Goal: Contribute content: Contribute content

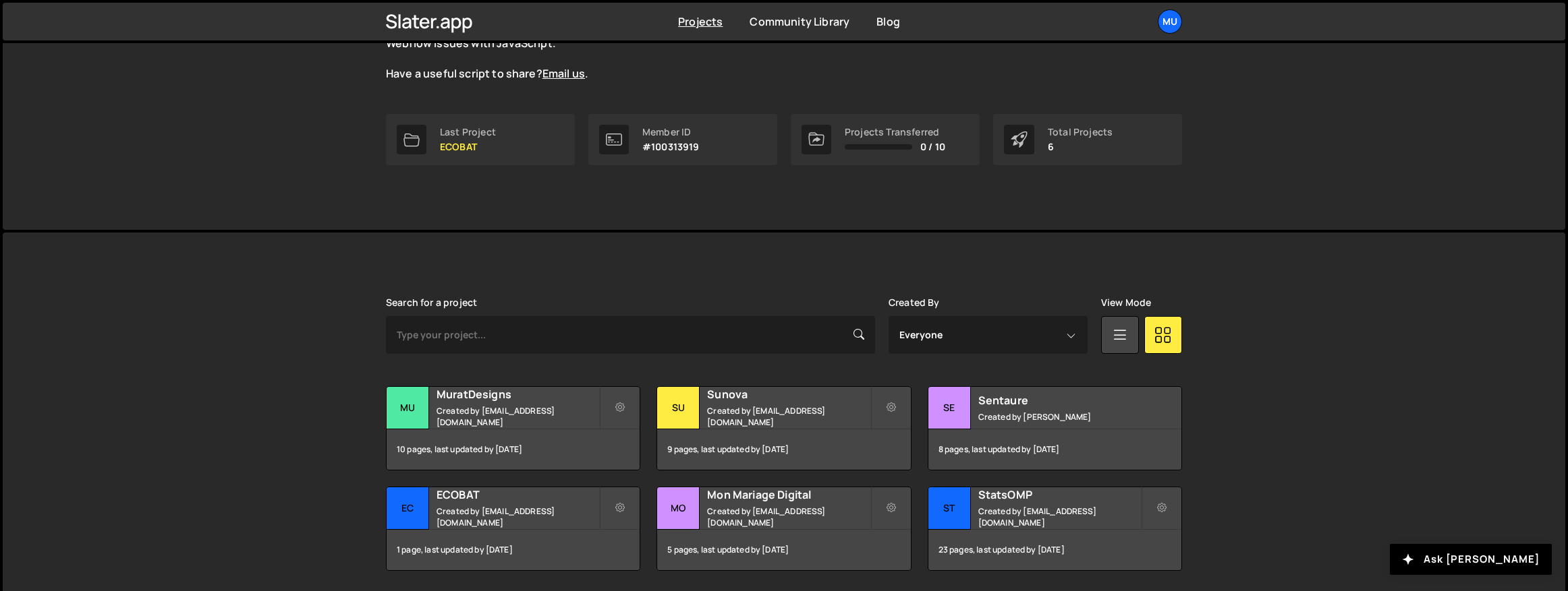
scroll to position [203, 0]
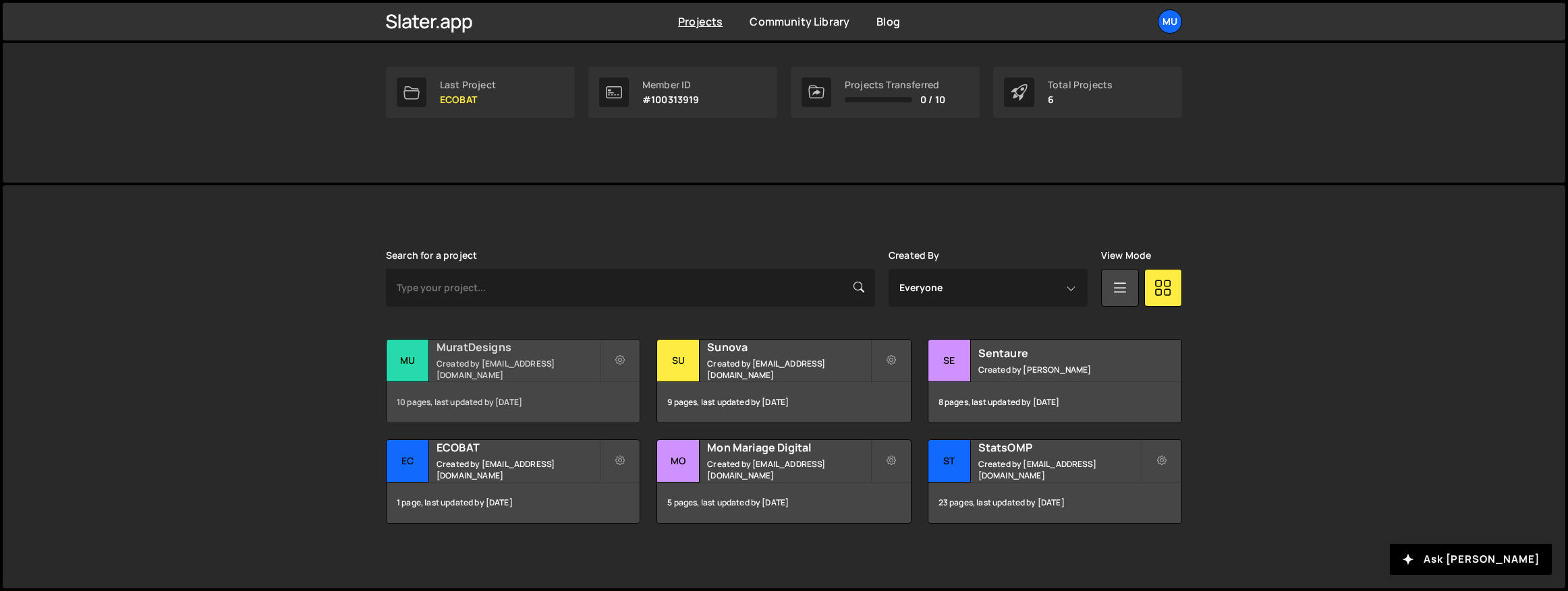
click at [499, 355] on h2 "MuratDesigns" at bounding box center [517, 347] width 162 height 15
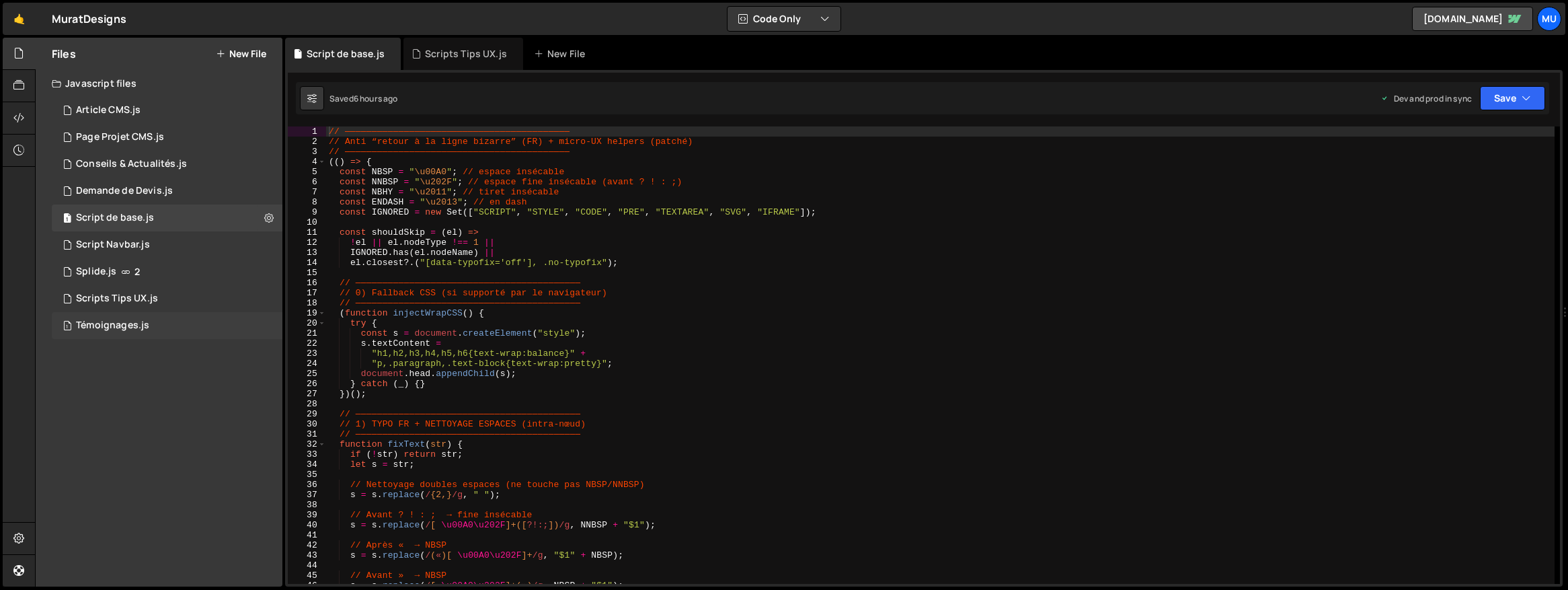
click at [115, 327] on div "Témoignages.js" at bounding box center [113, 325] width 73 height 12
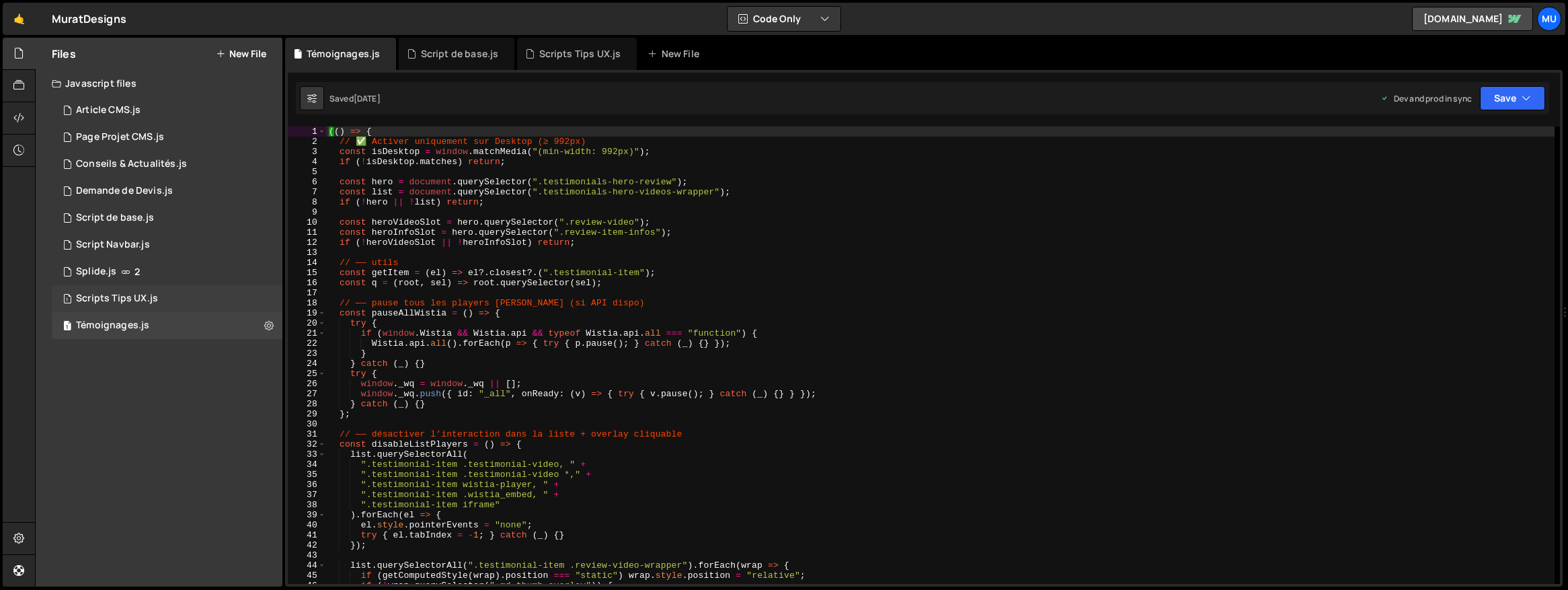
click at [129, 300] on div "Scripts Tips UX.js" at bounding box center [117, 298] width 82 height 12
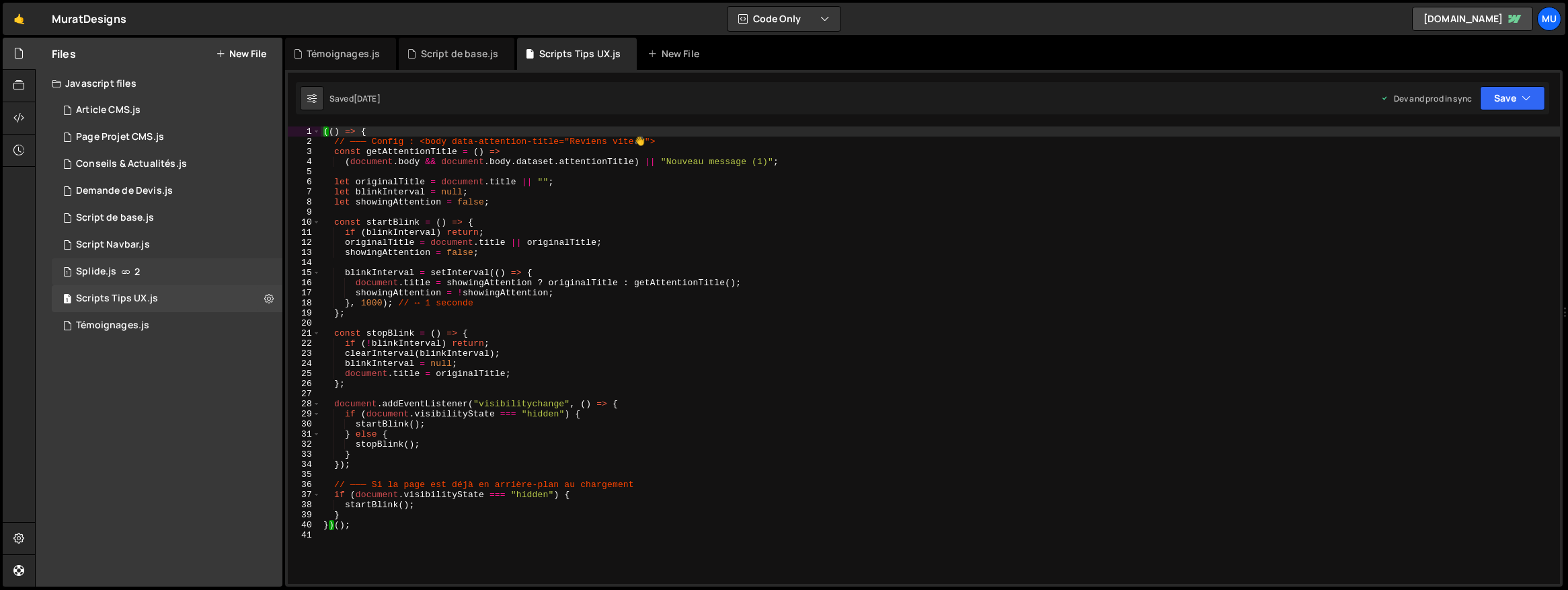
click at [116, 265] on div "1 Splide.js 2" at bounding box center [167, 272] width 231 height 27
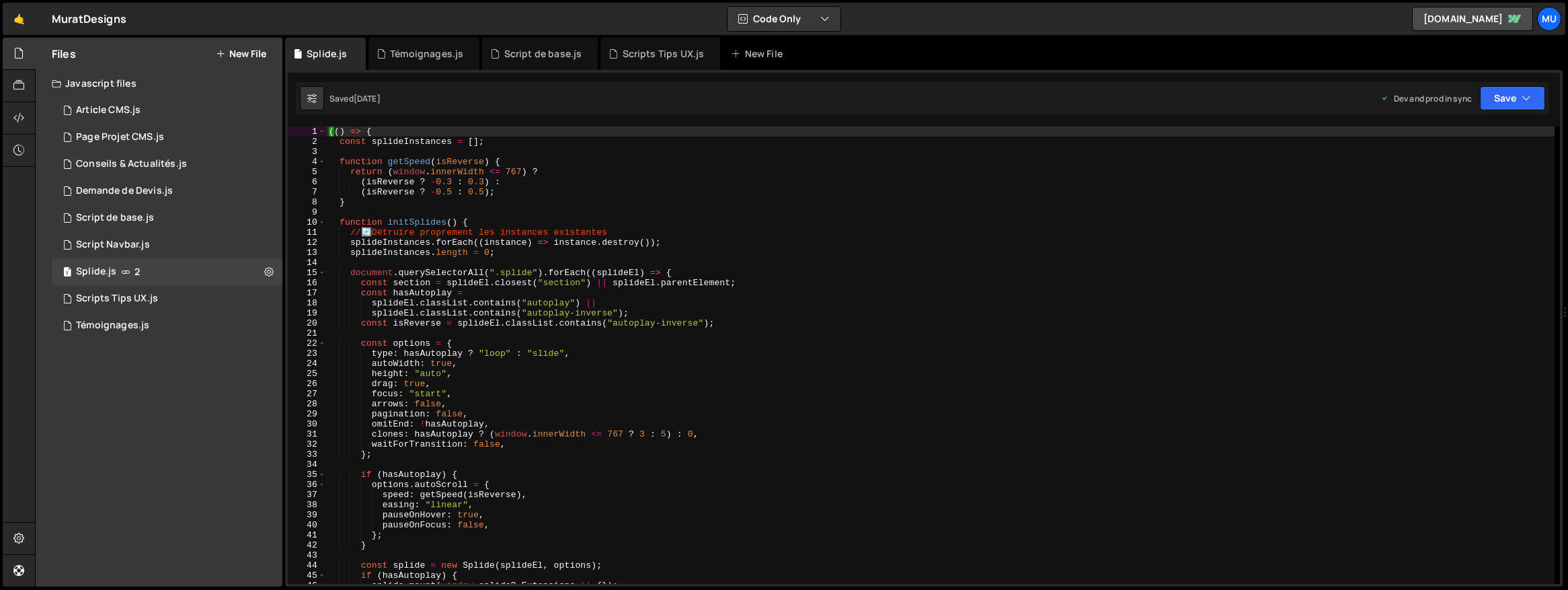
click at [242, 48] on button "New File" at bounding box center [241, 54] width 51 height 11
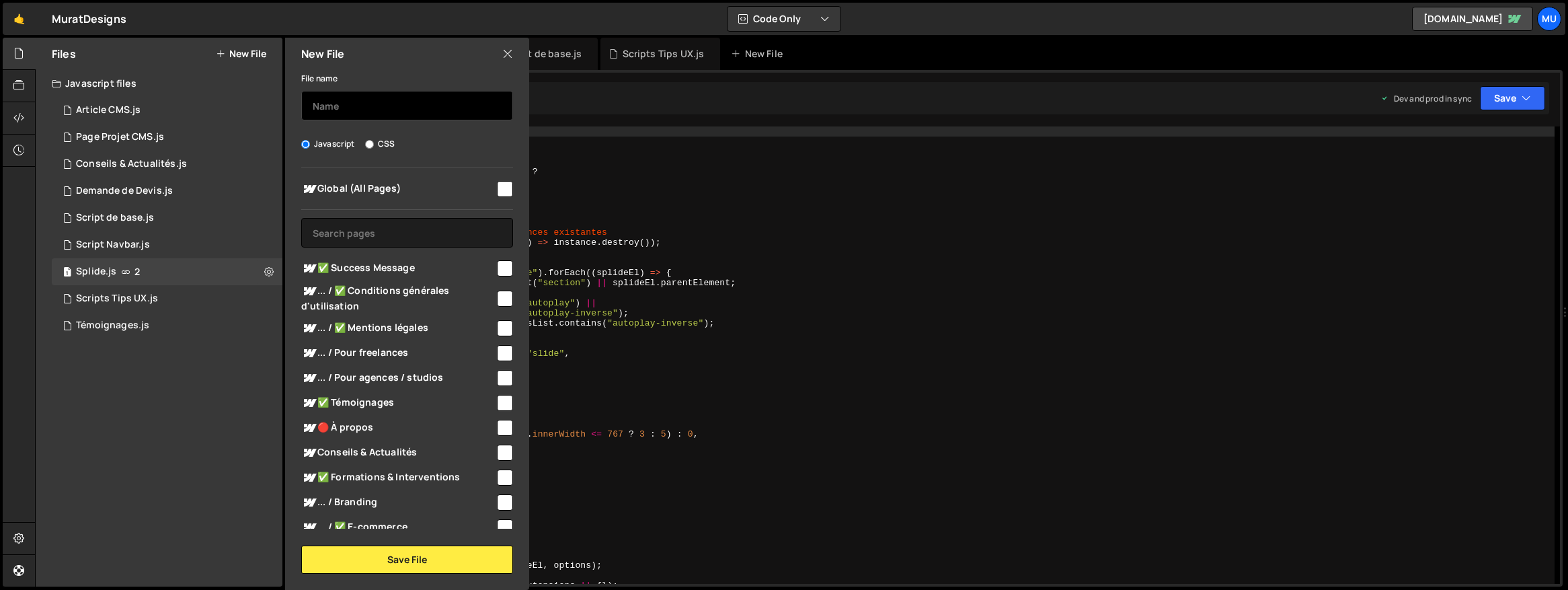
click at [365, 108] on input "text" at bounding box center [406, 106] width 212 height 29
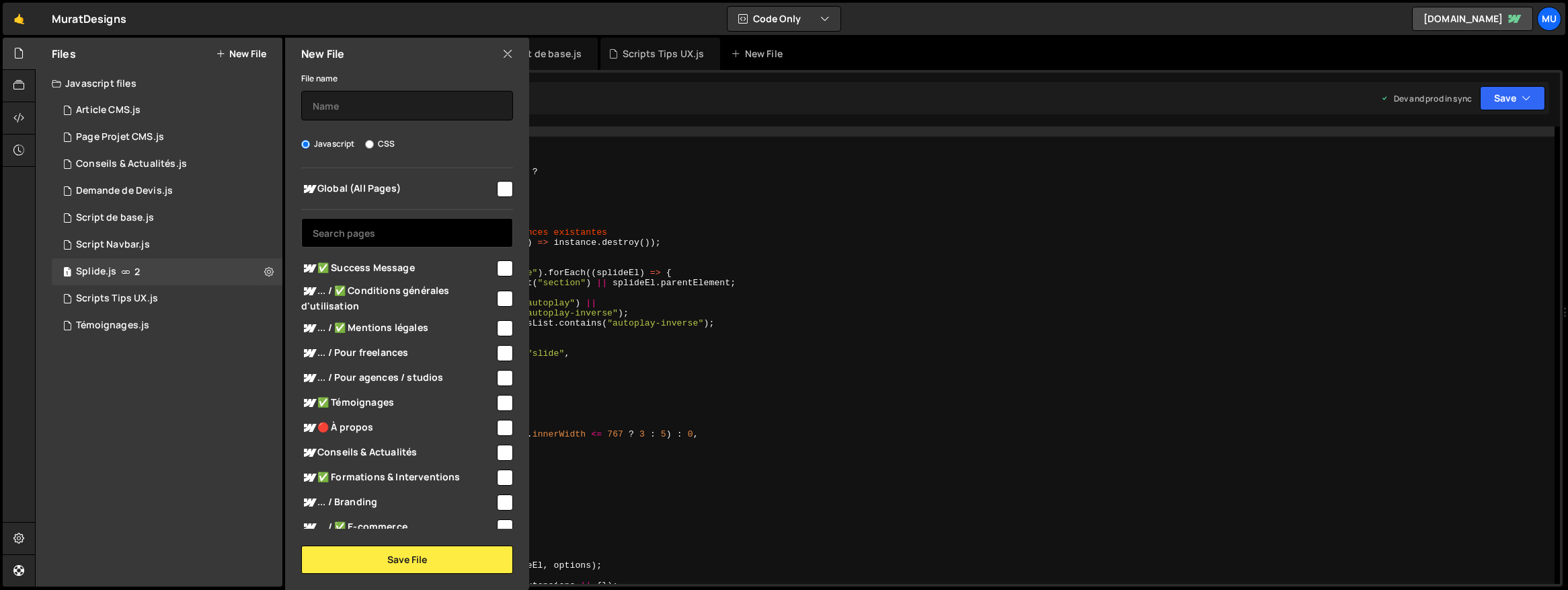
click at [352, 236] on input "text" at bounding box center [406, 232] width 212 height 29
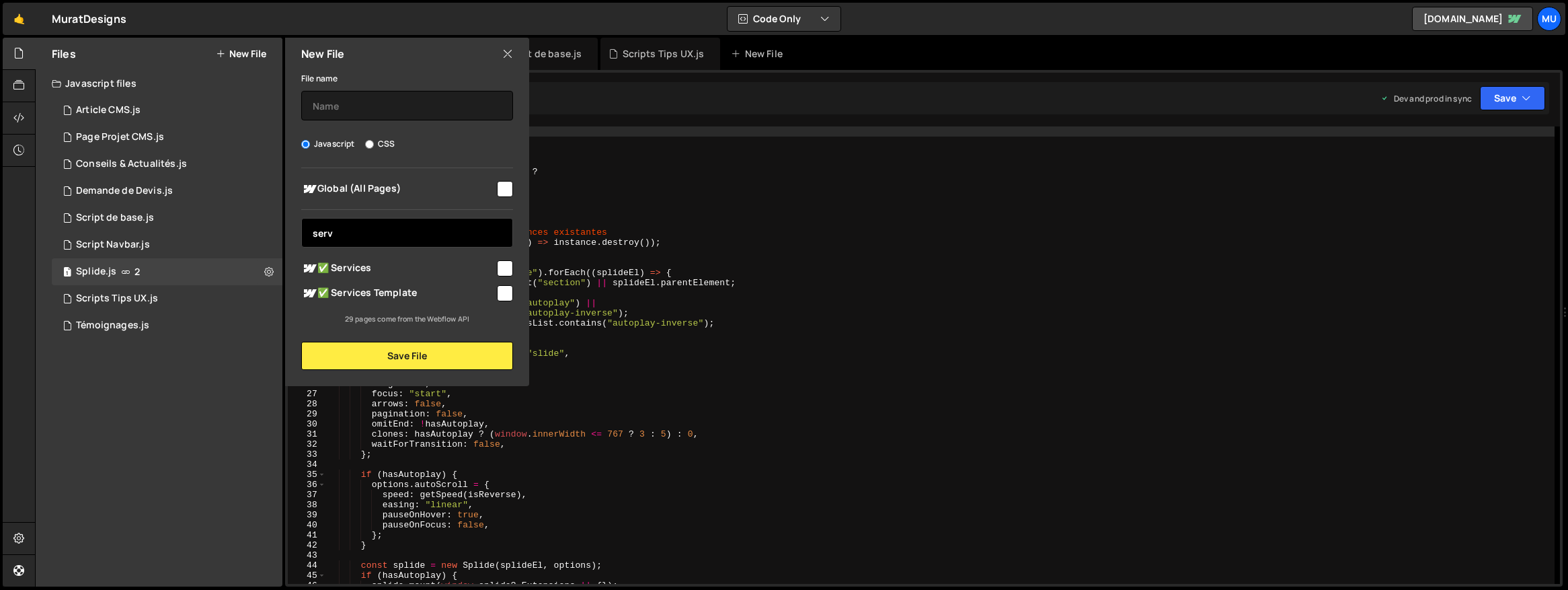
type input "serv"
click at [361, 293] on span "✅ Services Template" at bounding box center [398, 293] width 193 height 16
checkbox input "true"
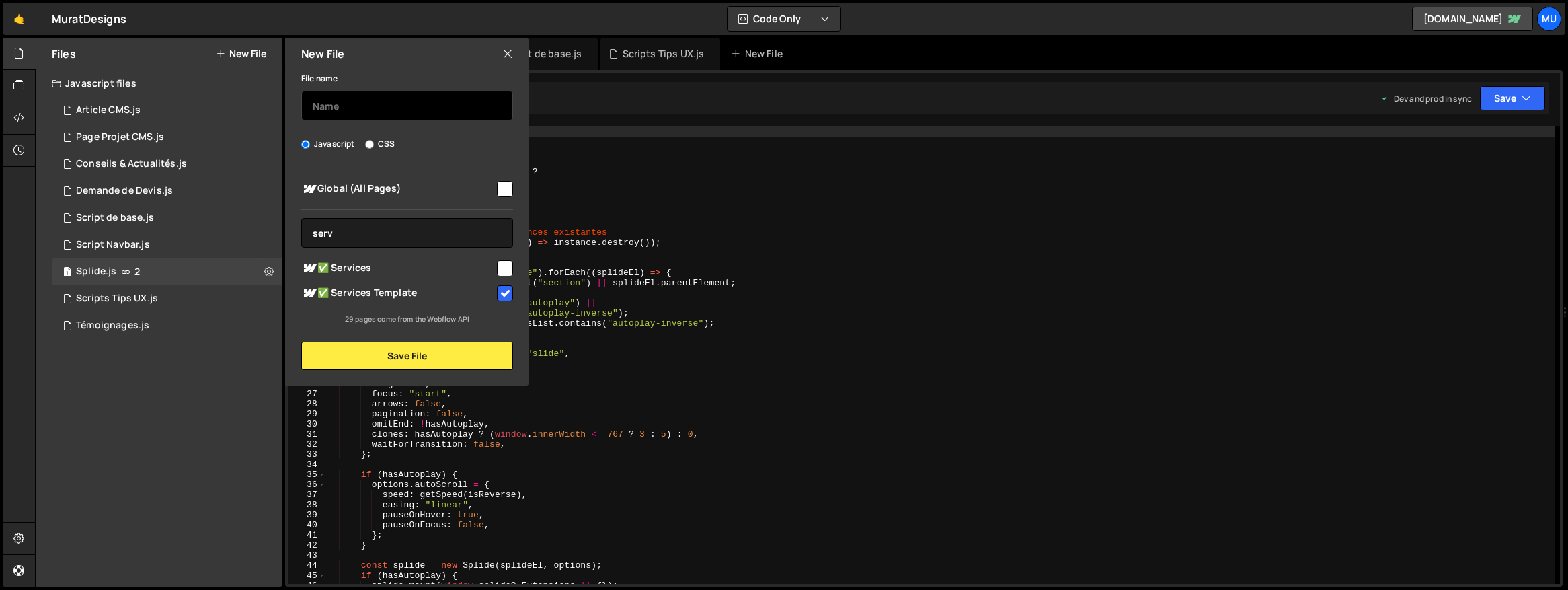
drag, startPoint x: 359, startPoint y: 87, endPoint x: 359, endPoint y: 95, distance: 8.0
click at [359, 89] on div "File name" at bounding box center [406, 95] width 212 height 51
click at [359, 95] on input "text" at bounding box center [406, 106] width 212 height 29
type input "Services CMS"
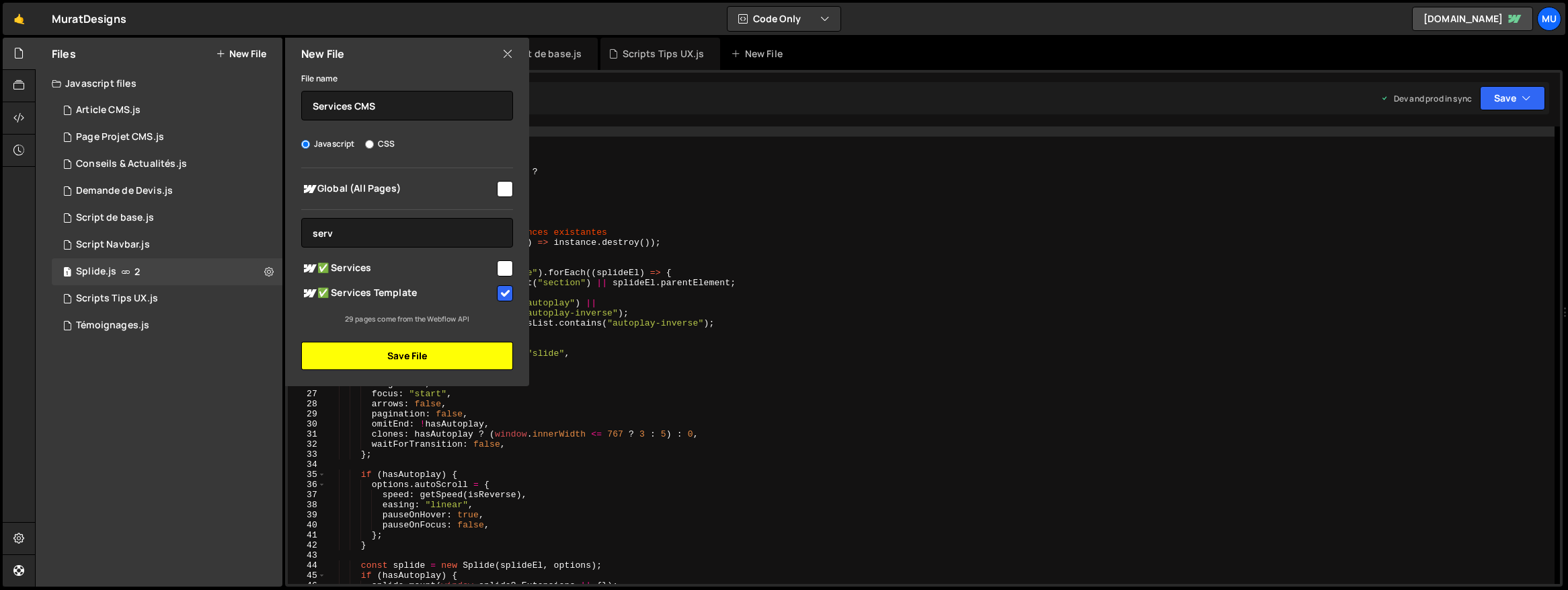
click at [324, 344] on button "Save File" at bounding box center [406, 355] width 212 height 29
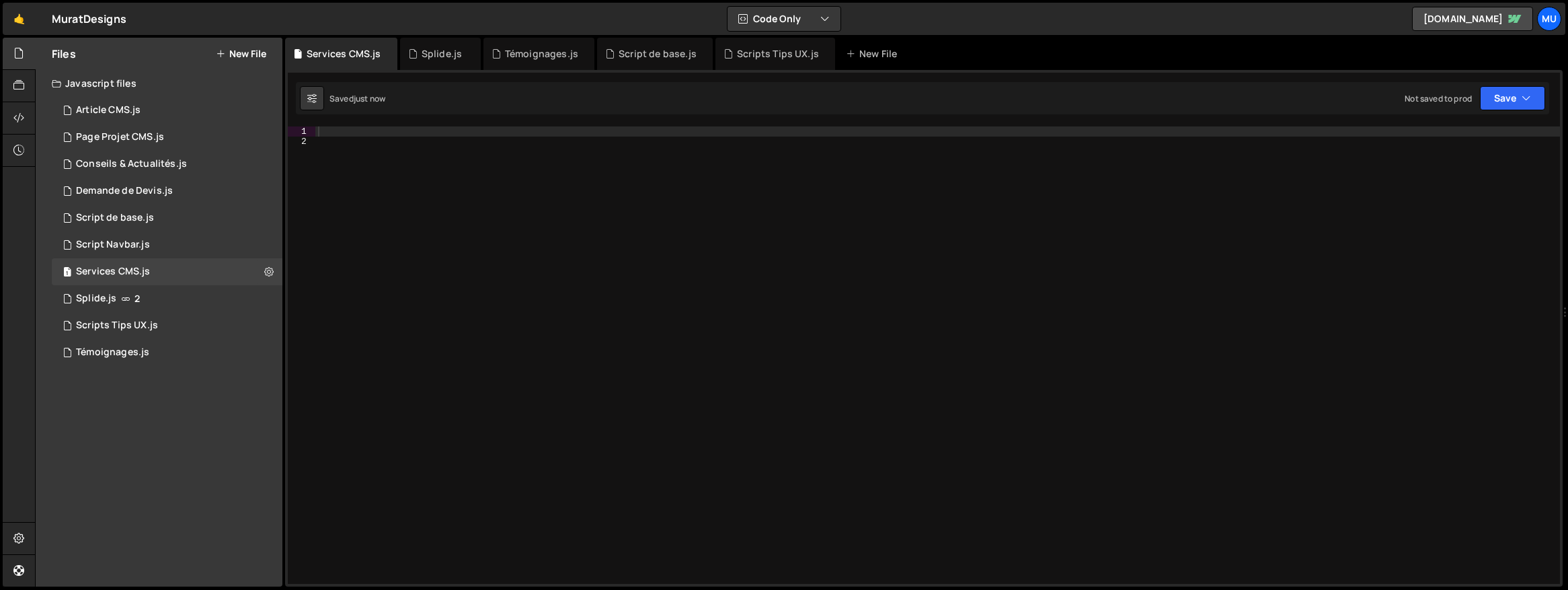
click at [907, 278] on div at bounding box center [937, 366] width 1244 height 478
click at [1148, 252] on div at bounding box center [937, 366] width 1244 height 478
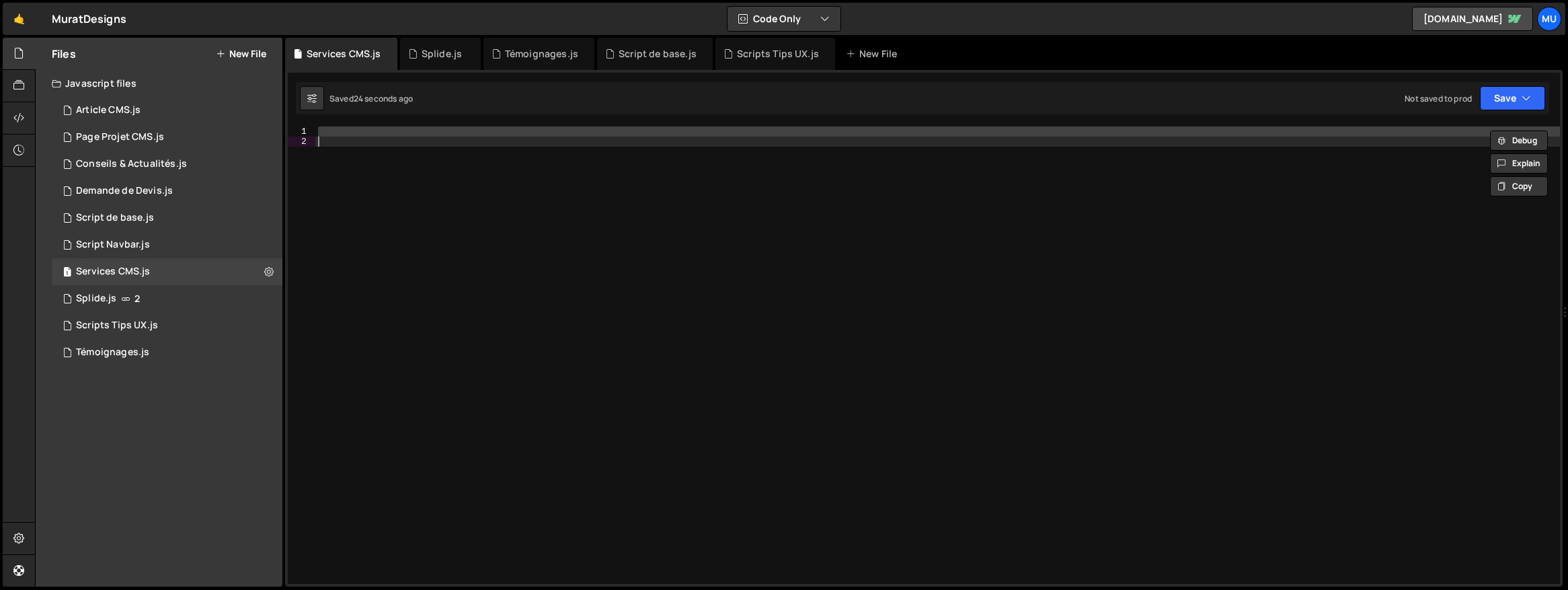
paste textarea
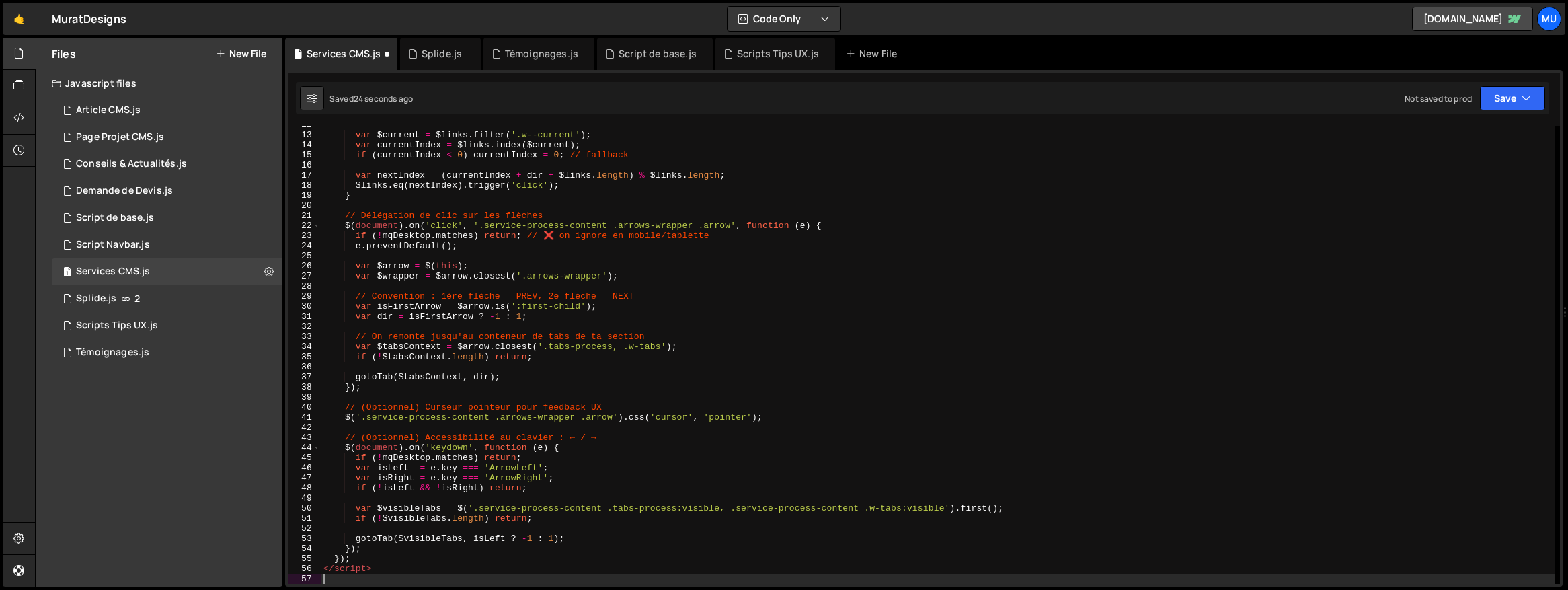
scroll to position [118, 0]
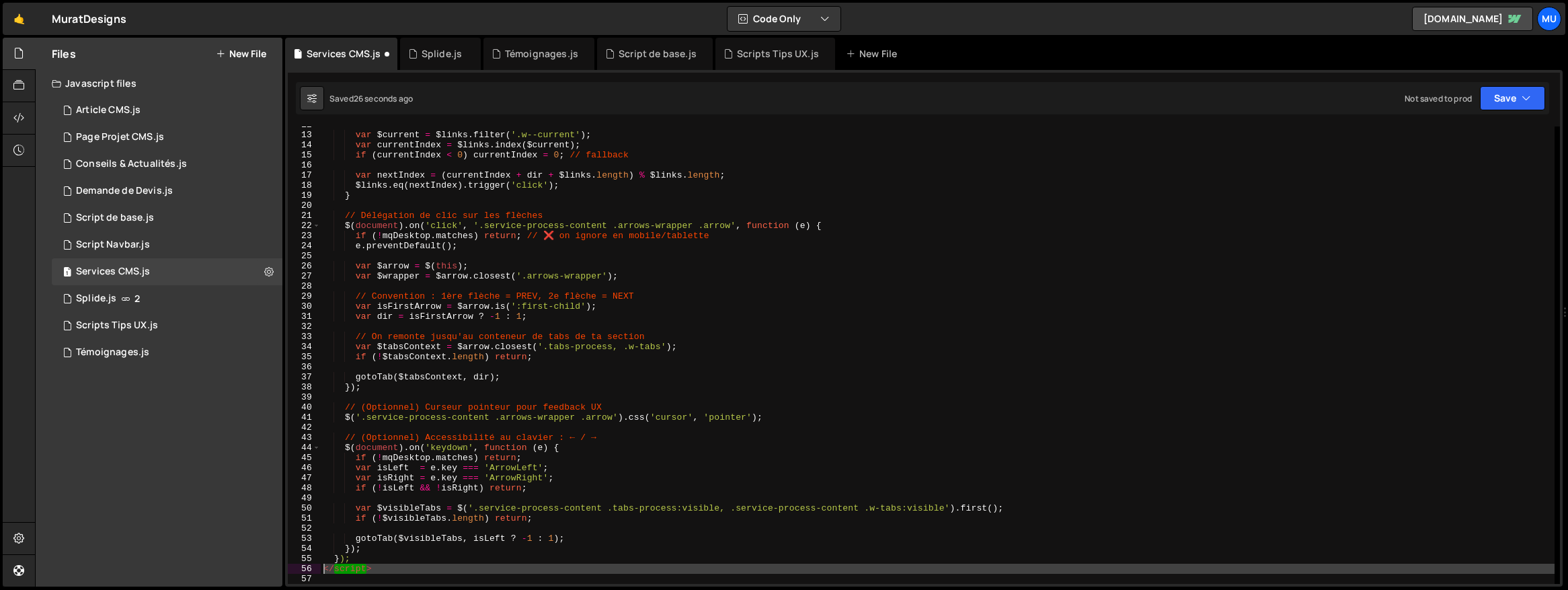
drag, startPoint x: 335, startPoint y: 579, endPoint x: 316, endPoint y: 572, distance: 20.2
click at [316, 572] on div "12 13 14 15 16 17 18 19 20 21 22 23 24 25 26 27 28 29 30 31 32 33 34 35 36 37 3…" at bounding box center [924, 355] width 1272 height 457
type textarea "</script>"
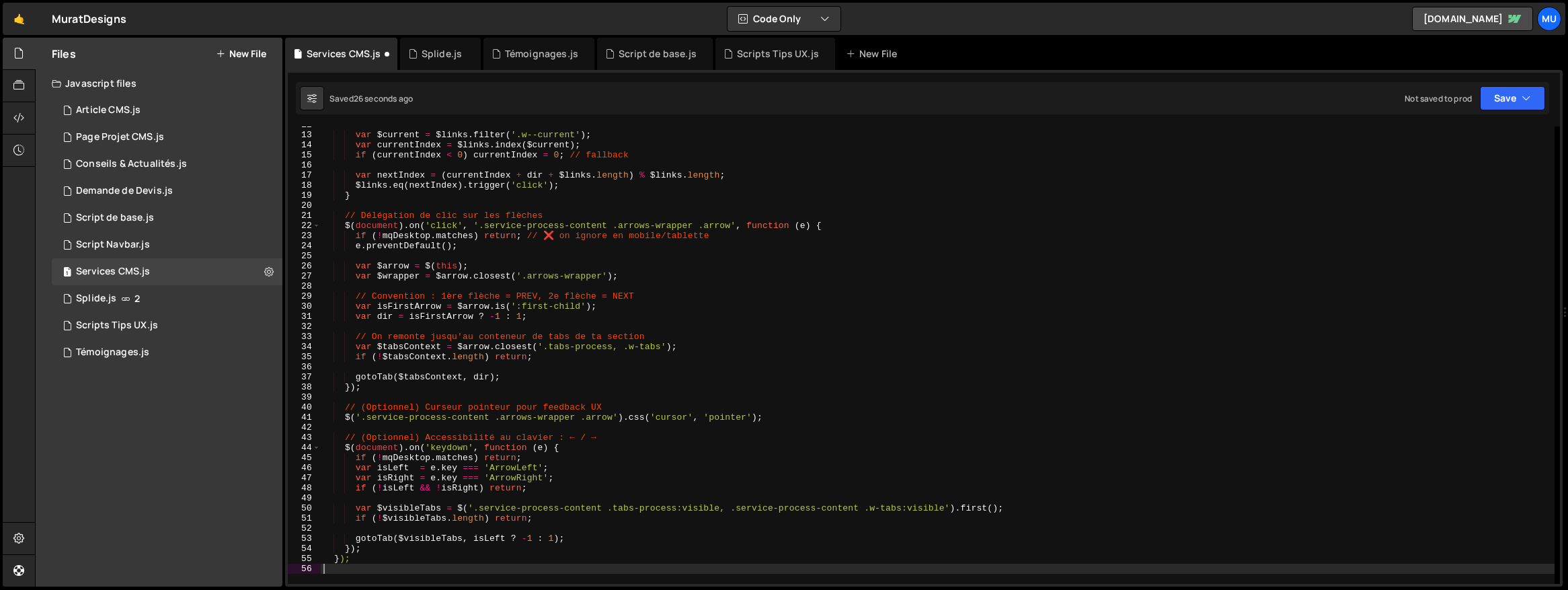
scroll to position [0, 0]
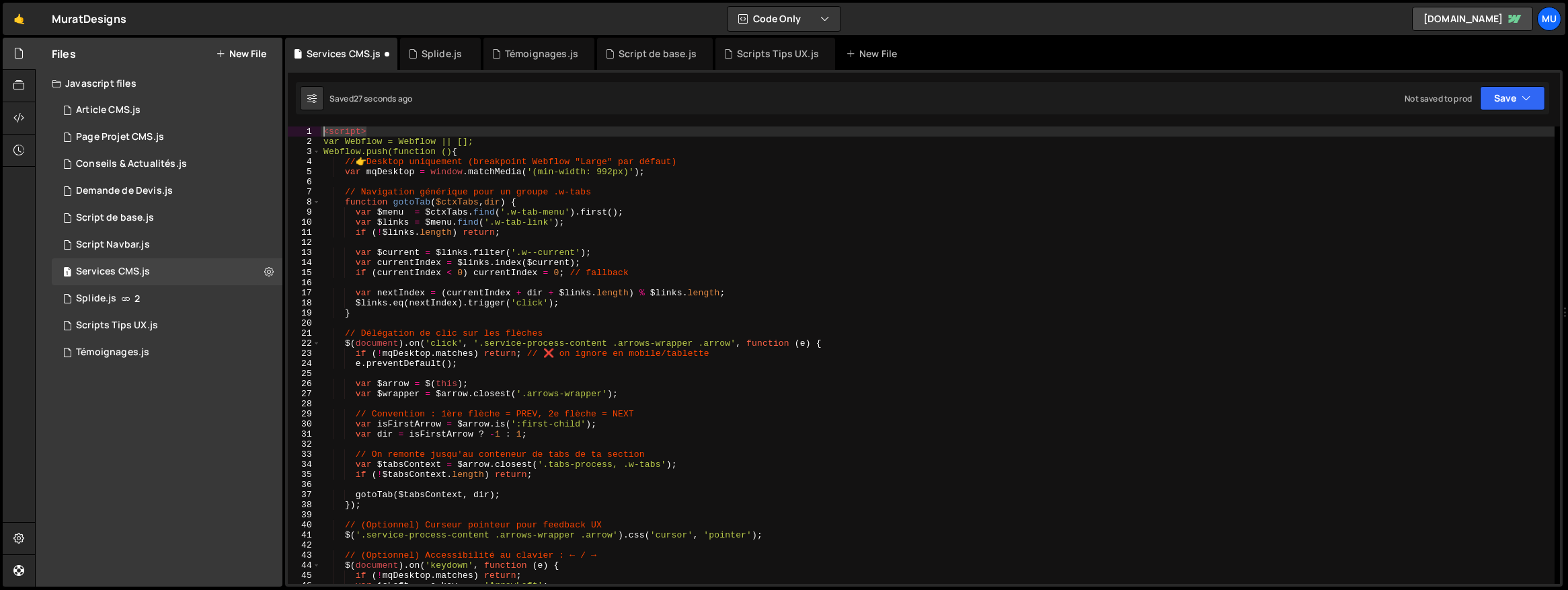
drag, startPoint x: 374, startPoint y: 133, endPoint x: 308, endPoint y: 128, distance: 66.2
click at [308, 128] on div "1 2 3 4 5 6 7 8 9 10 11 12 13 14 15 16 17 18 19 20 21 22 23 24 25 26 27 28 29 3…" at bounding box center [924, 355] width 1272 height 457
type textarea "<script>"
click at [334, 137] on div "var Webflow = Webflow || [ ] ; Webflow . push ( function ( ) { // 👉 Desktop uni…" at bounding box center [937, 366] width 1234 height 478
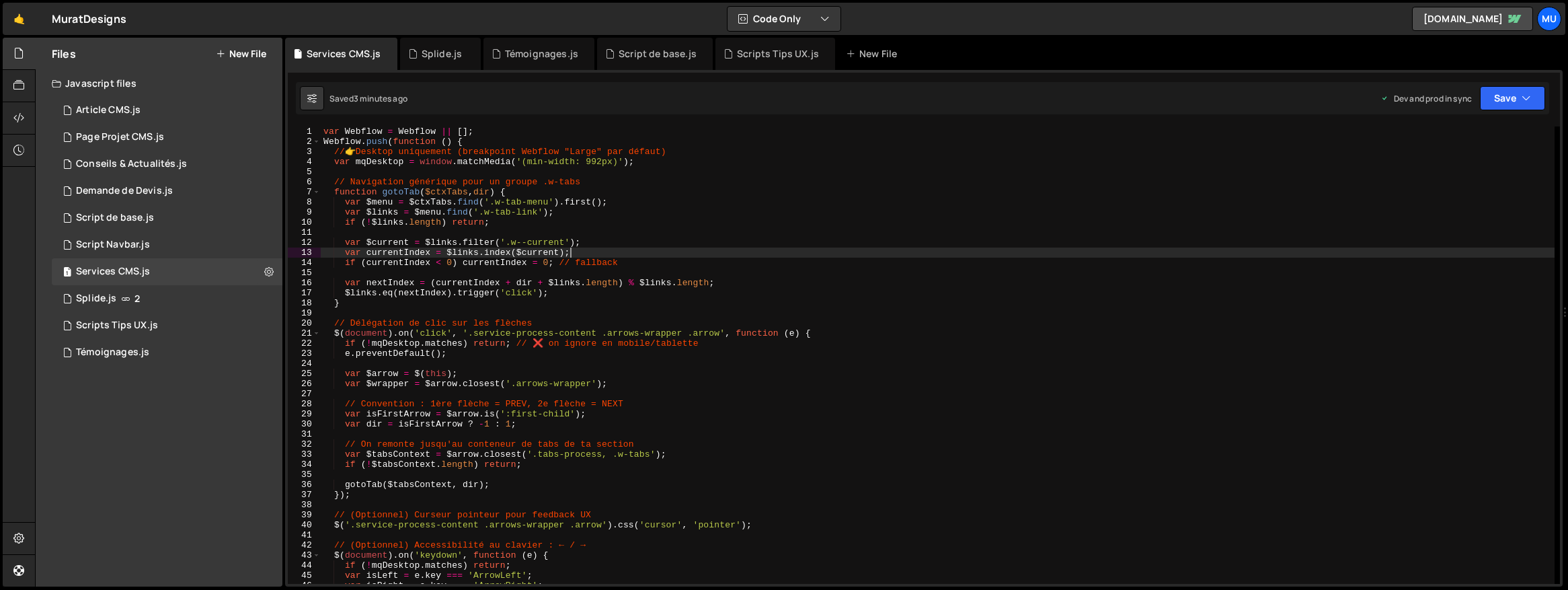
click at [604, 248] on div "var Webflow = Webflow || [ ] ; Webflow . push ( function ( ) { // 👉 Desktop uni…" at bounding box center [937, 366] width 1234 height 478
type textarea "});"
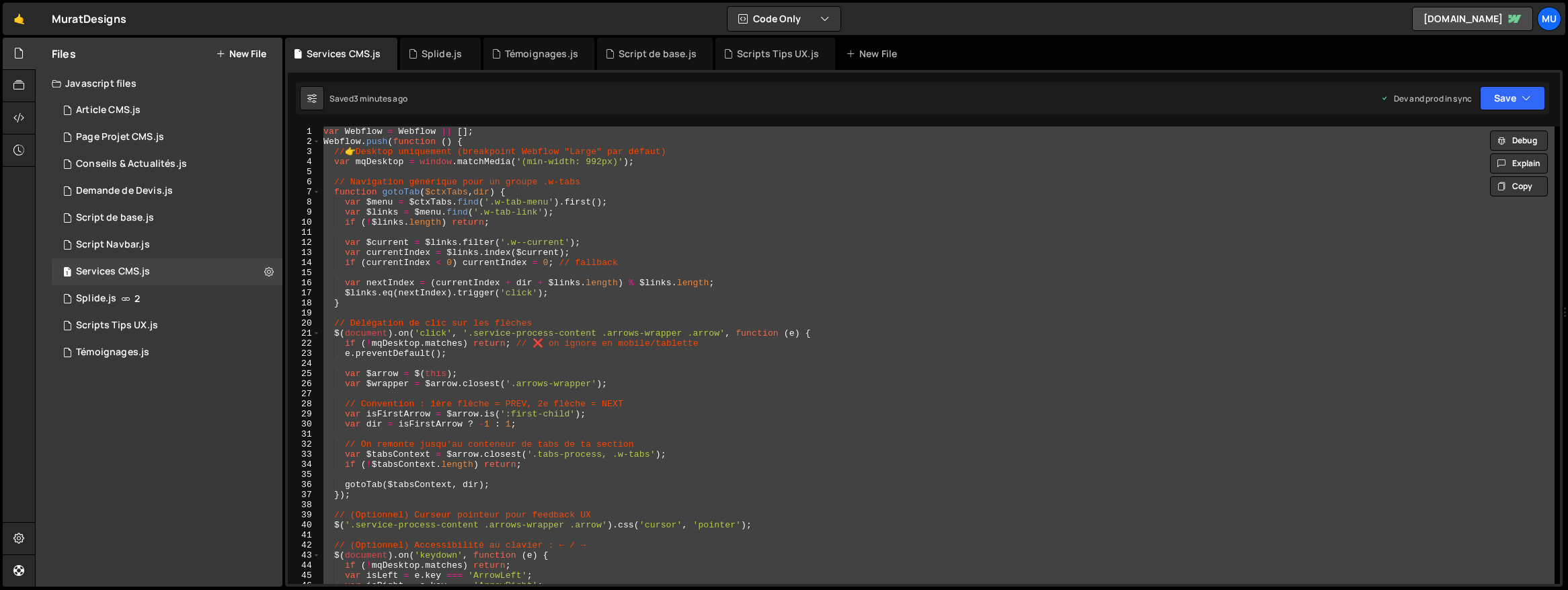
paste textarea
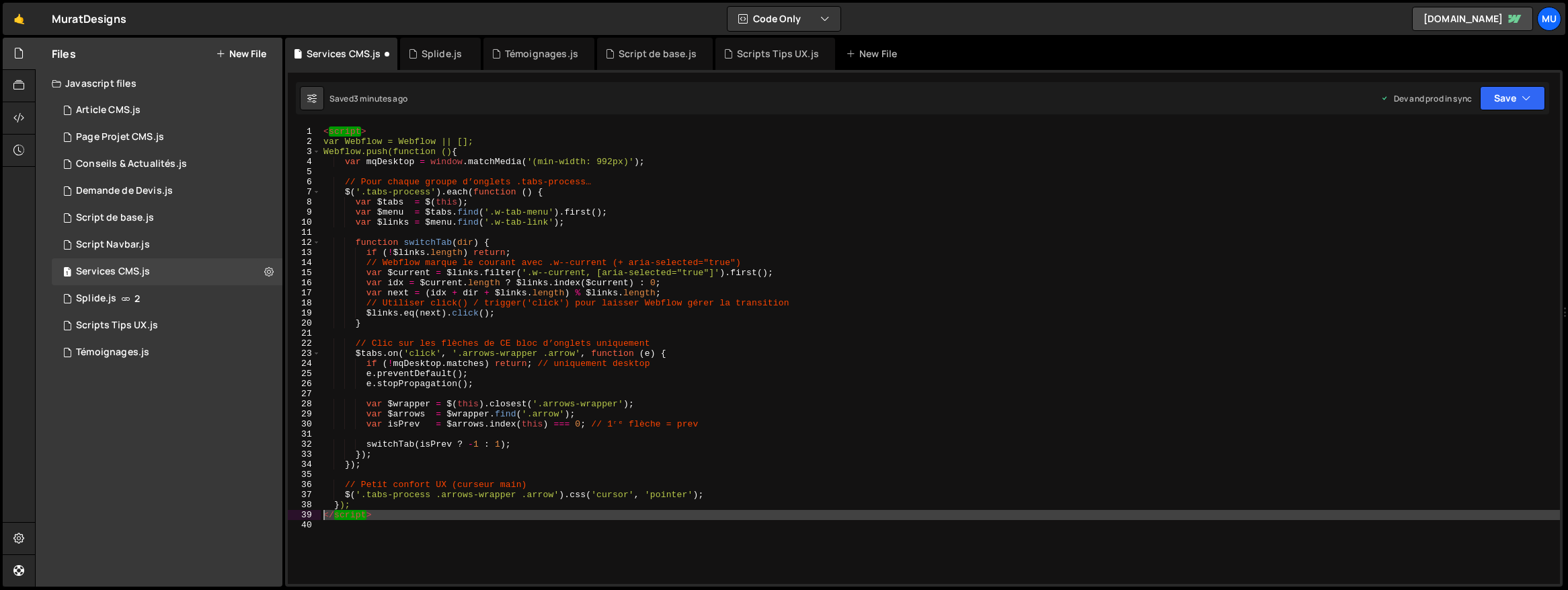
click at [311, 515] on div "1 2 3 4 5 6 7 8 9 10 11 12 13 14 15 16 17 18 19 20 21 22 23 24 25 26 27 28 29 3…" at bounding box center [924, 355] width 1272 height 457
type textarea "</script>"
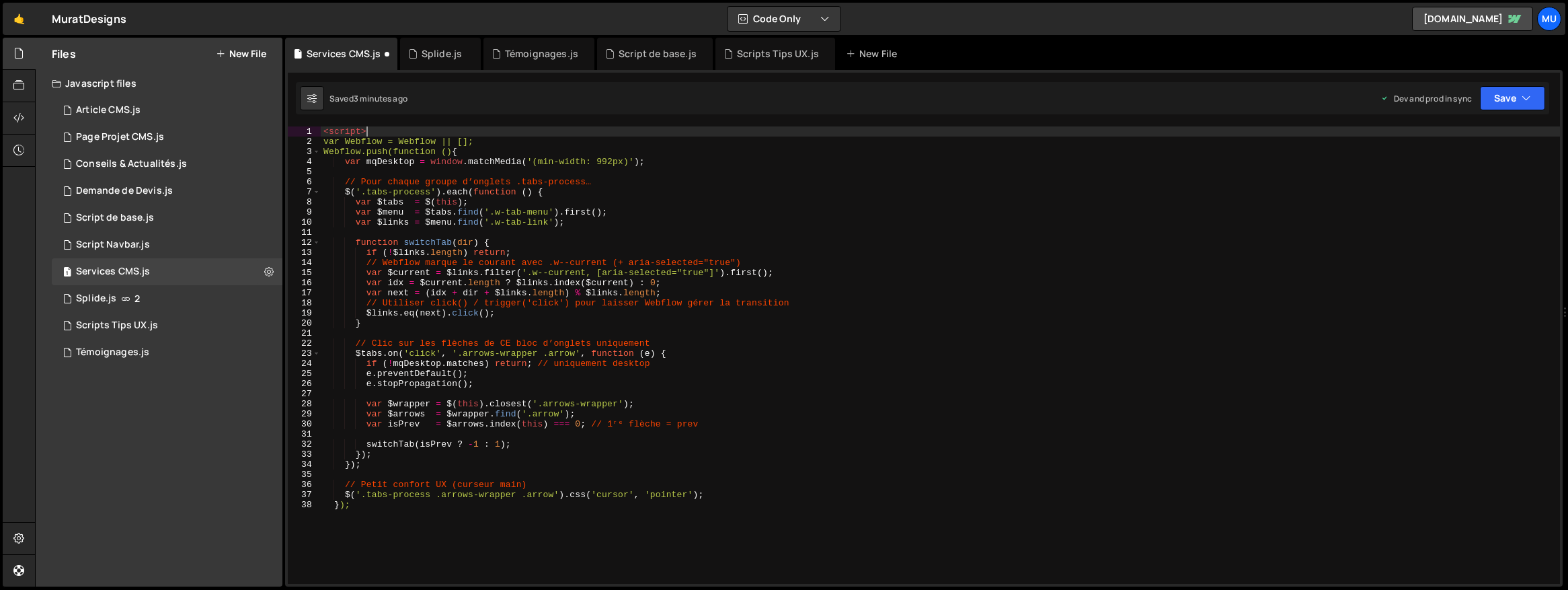
drag, startPoint x: 359, startPoint y: 132, endPoint x: 308, endPoint y: 130, distance: 51.0
click at [305, 130] on div "}); 1 2 3 4 5 6 7 8 9 10 11 12 13 14 15 16 17 18 19 20 21 22 23 24 25 26 27 28 …" at bounding box center [924, 355] width 1272 height 457
type textarea "<script>"
drag, startPoint x: 333, startPoint y: 138, endPoint x: 316, endPoint y: 123, distance: 22.7
click at [320, 128] on div "1 2 3 4 5 6 7 8 9 10 11 12 13 14 15 16 17 18 19 20 21 22 23 24 25 26 27 28 29 3…" at bounding box center [924, 355] width 1272 height 457
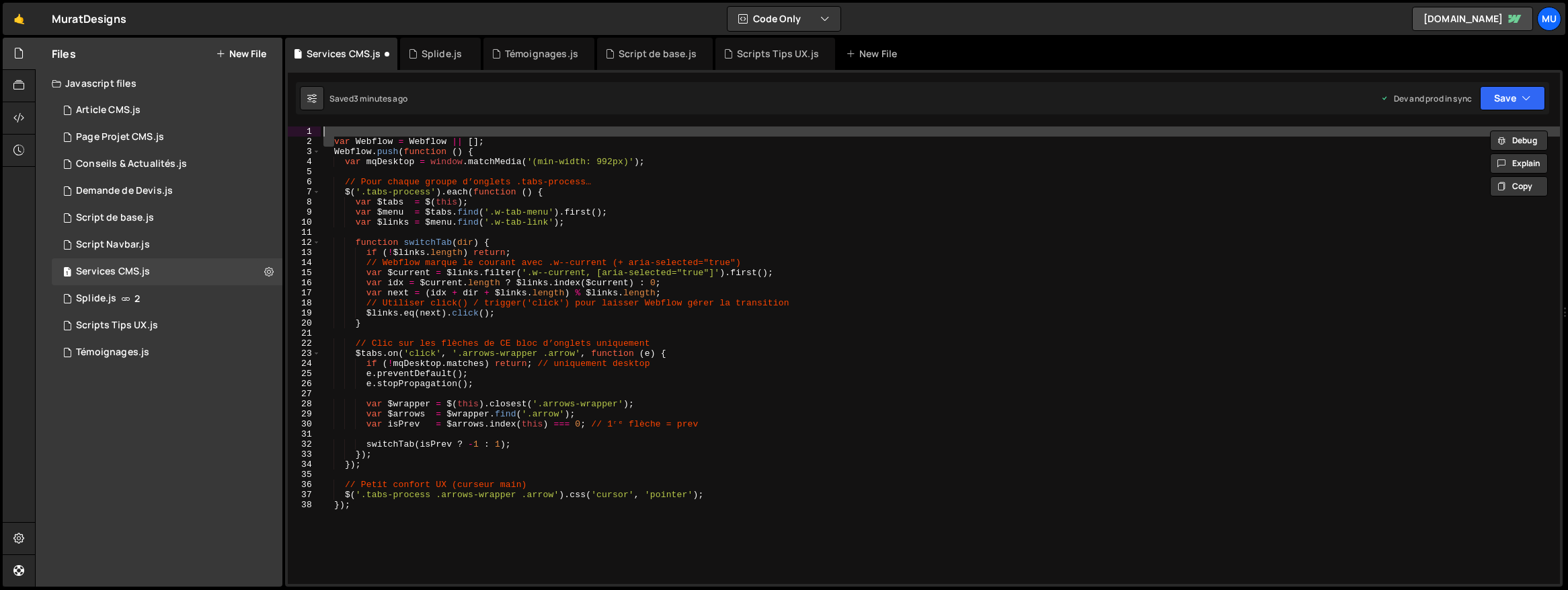
type textarea "var Webflow = Webflow || [];"
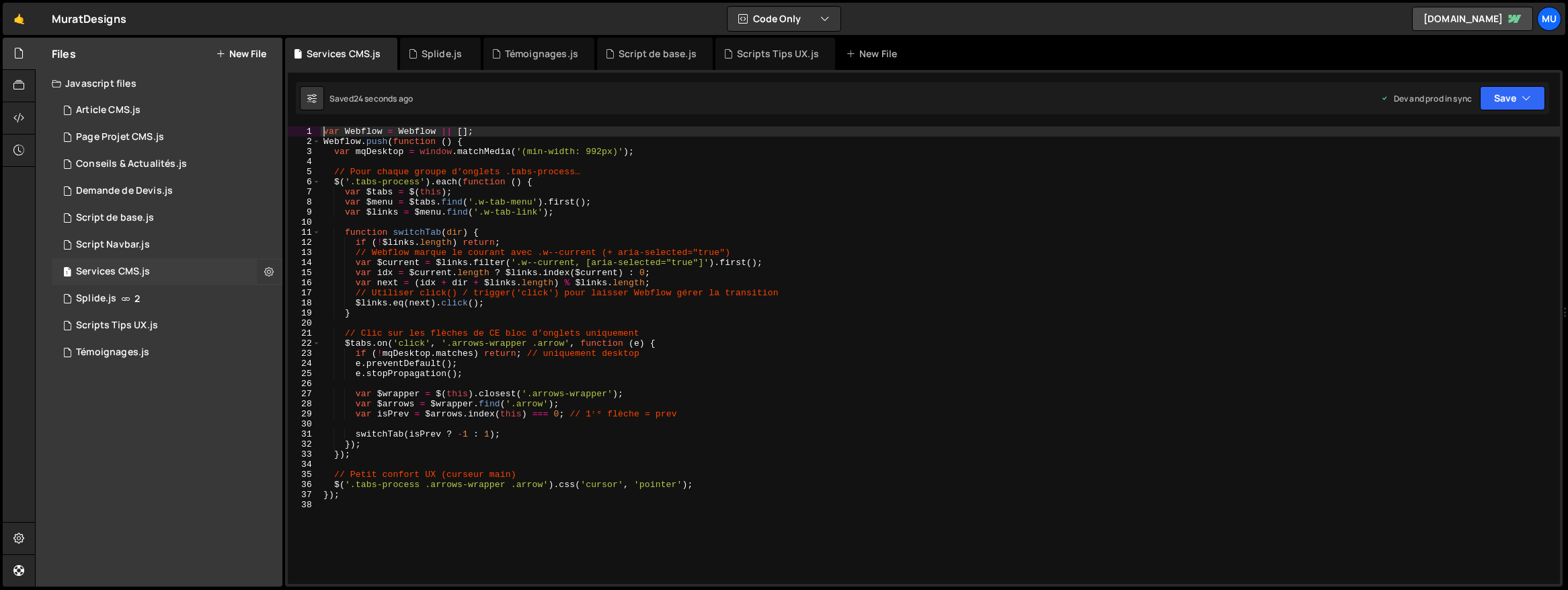
click at [268, 270] on icon at bounding box center [269, 271] width 10 height 12
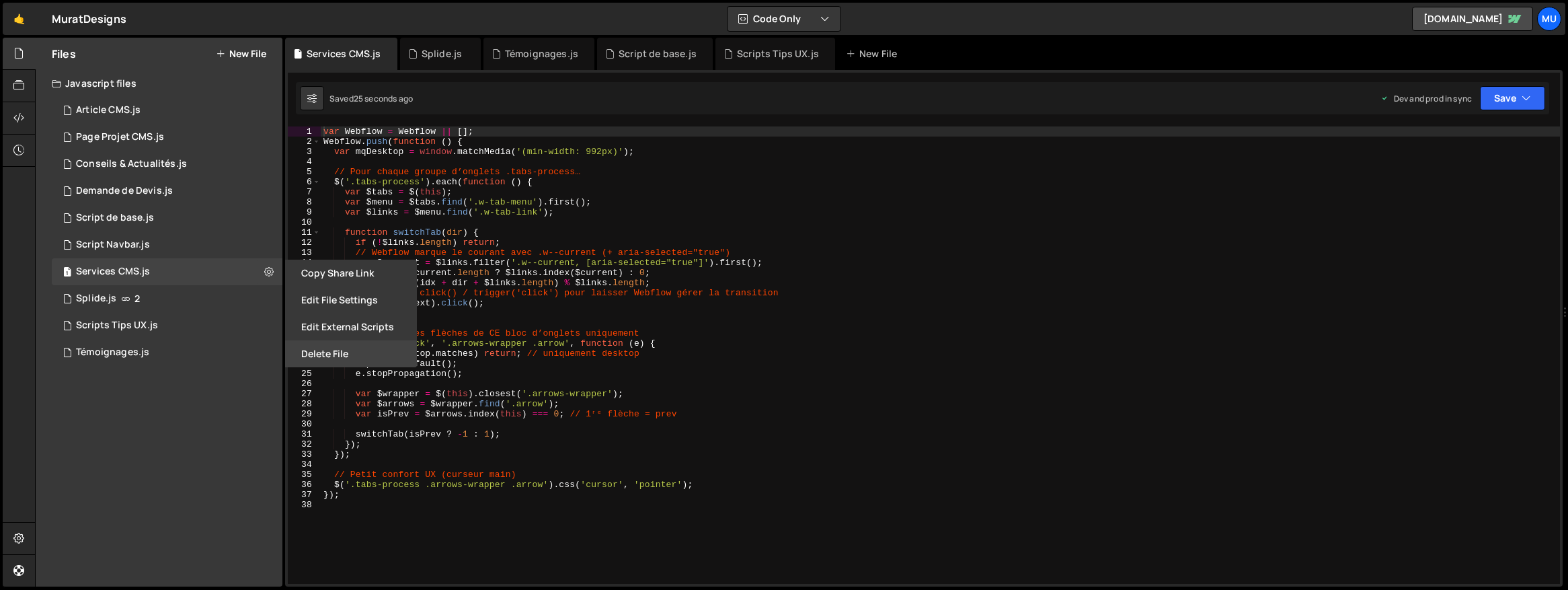
click at [329, 350] on button "Delete File" at bounding box center [351, 354] width 132 height 27
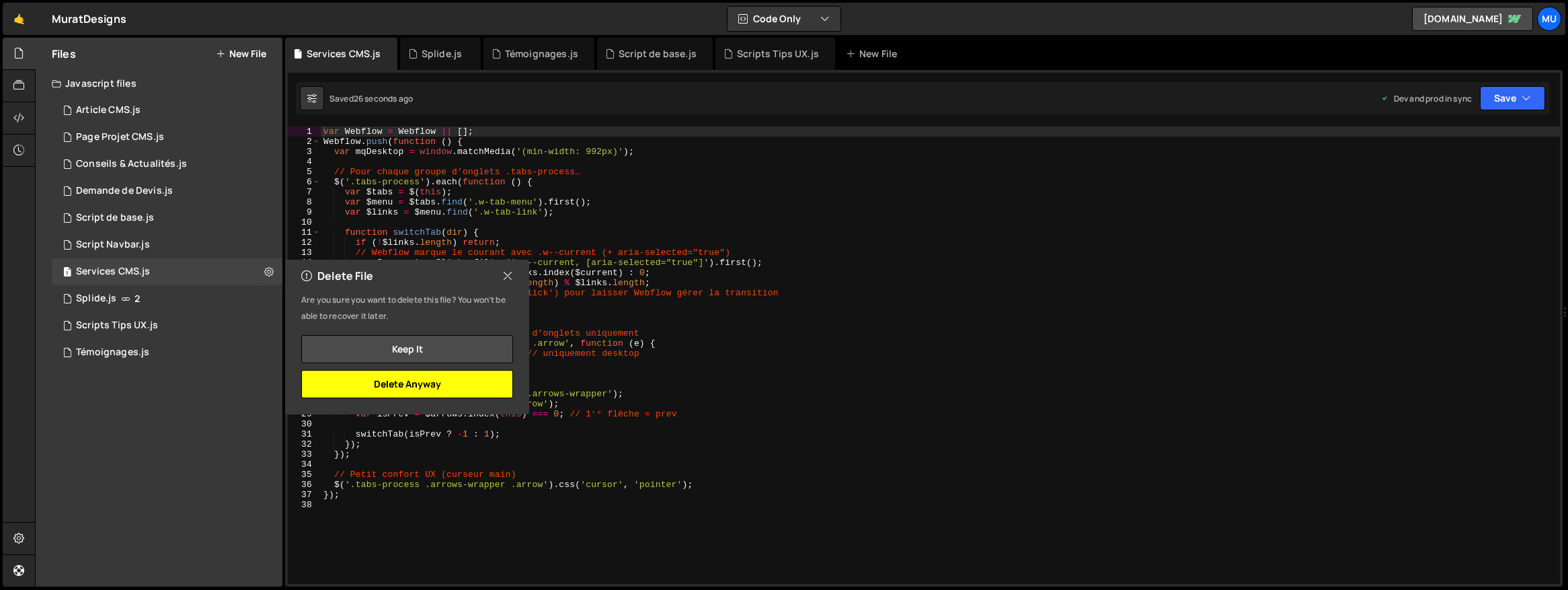
click at [423, 388] on button "Delete Anyway" at bounding box center [406, 384] width 212 height 29
